Goal: Information Seeking & Learning: Learn about a topic

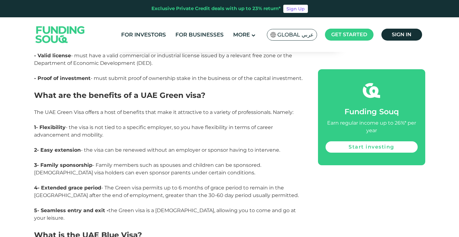
scroll to position [709, 0]
click at [161, 162] on span "3- Family sponsorship - Family members such as spouses and children can be spon…" at bounding box center [147, 169] width 227 height 14
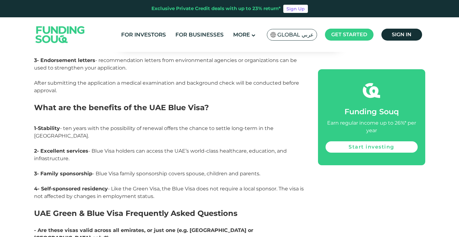
scroll to position [1165, 0]
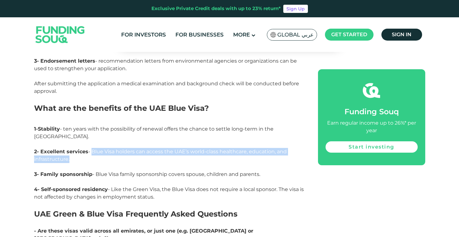
drag, startPoint x: 93, startPoint y: 131, endPoint x: 105, endPoint y: 136, distance: 12.7
click at [105, 148] on p "2- Excellent services - Blue Visa holders can access the UAE’s world-class heal…" at bounding box center [169, 159] width 270 height 23
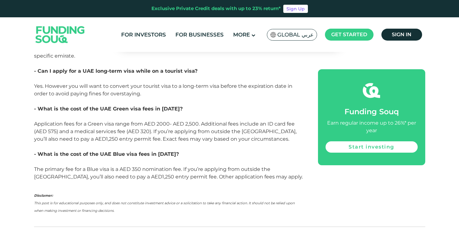
scroll to position [1491, 0]
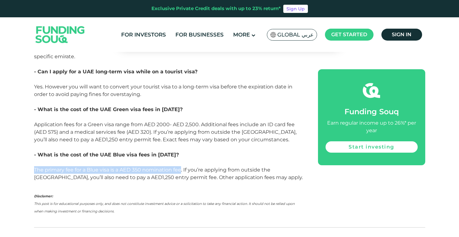
drag, startPoint x: 182, startPoint y: 140, endPoint x: 25, endPoint y: 138, distance: 157.4
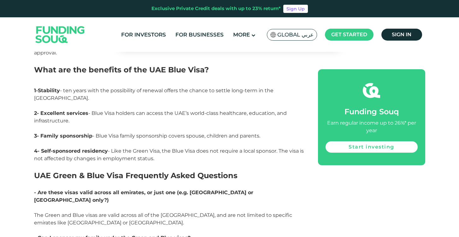
scroll to position [1204, 0]
